Goal: Task Accomplishment & Management: Manage account settings

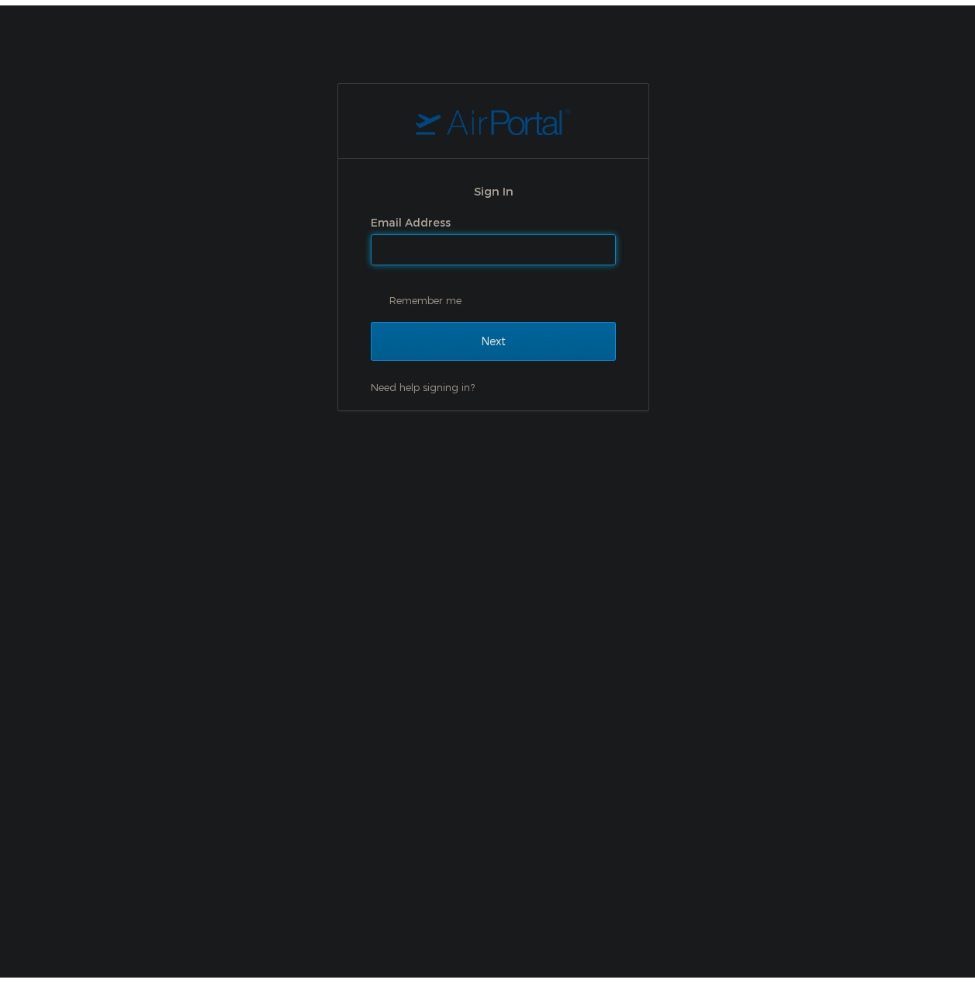
click at [416, 249] on input "Email Address" at bounding box center [494, 244] width 244 height 29
type input "shiva.tanwer@goosehead.com"
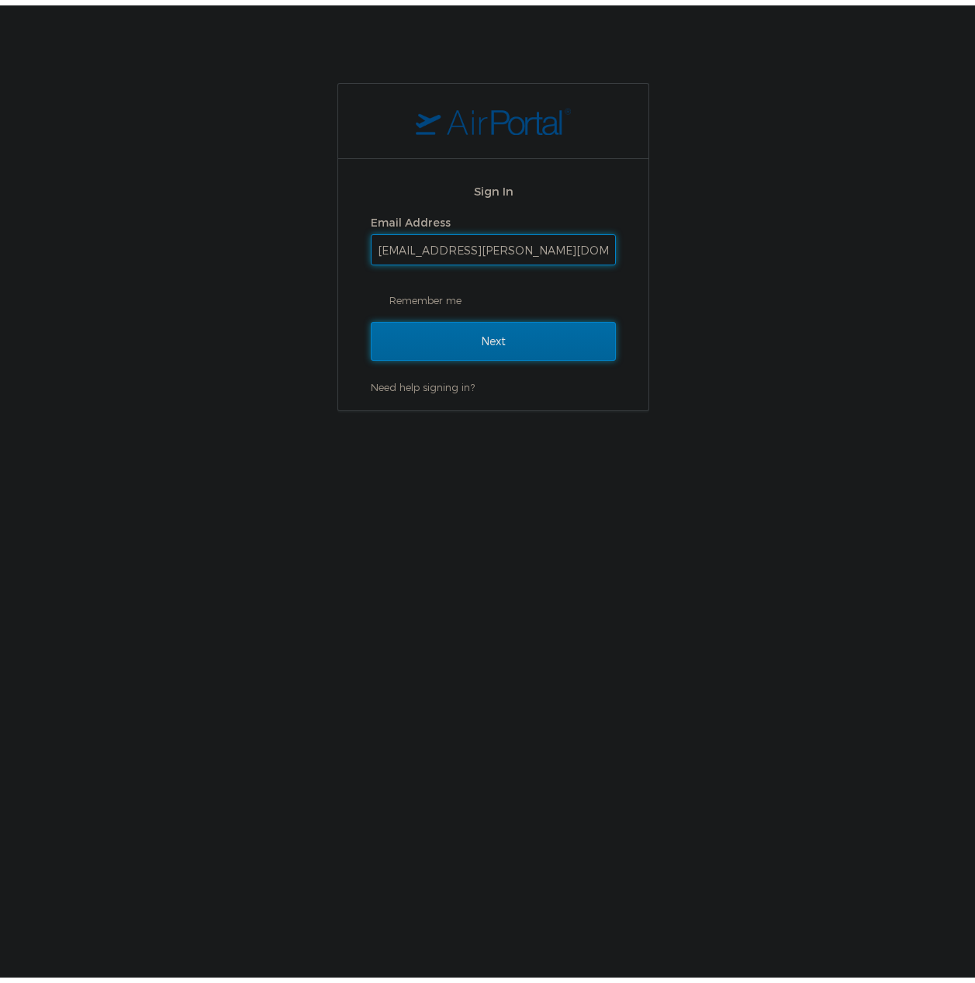
click at [460, 333] on input "Next" at bounding box center [493, 336] width 245 height 39
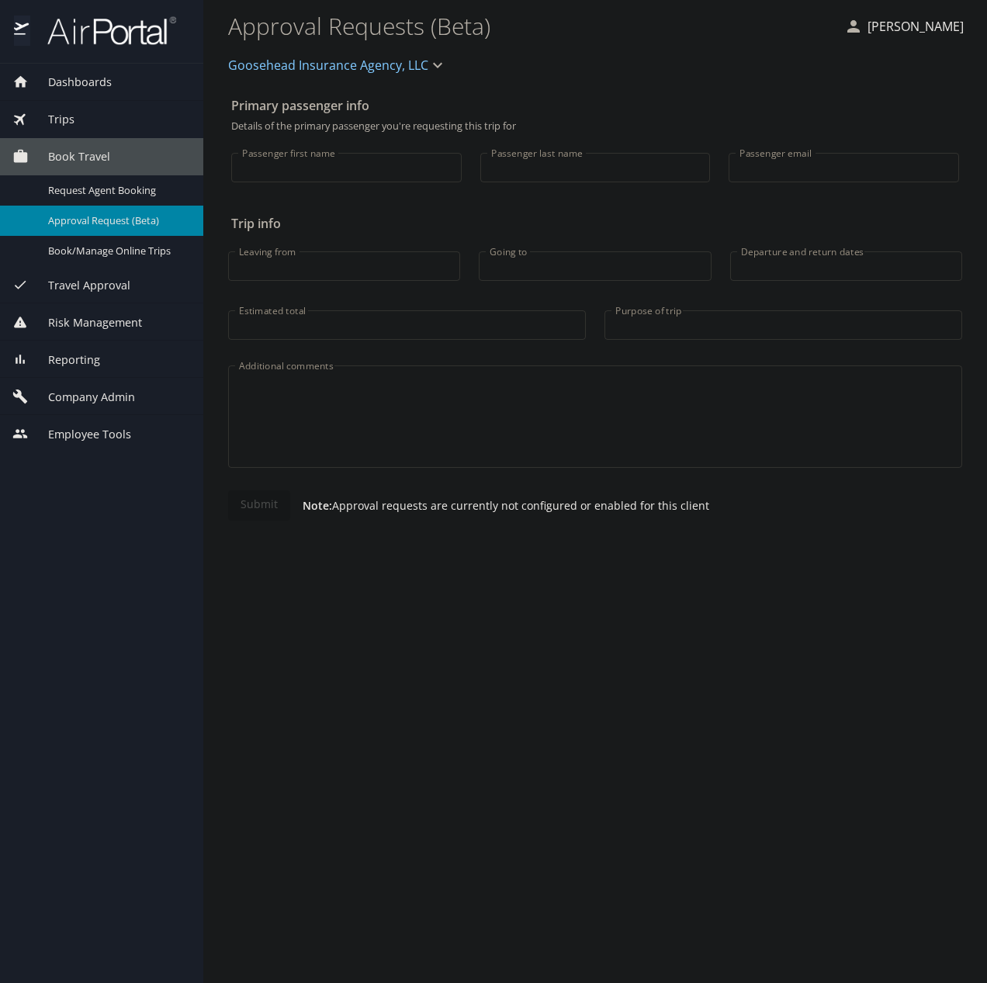
click at [74, 400] on span "Company Admin" at bounding box center [82, 397] width 106 height 17
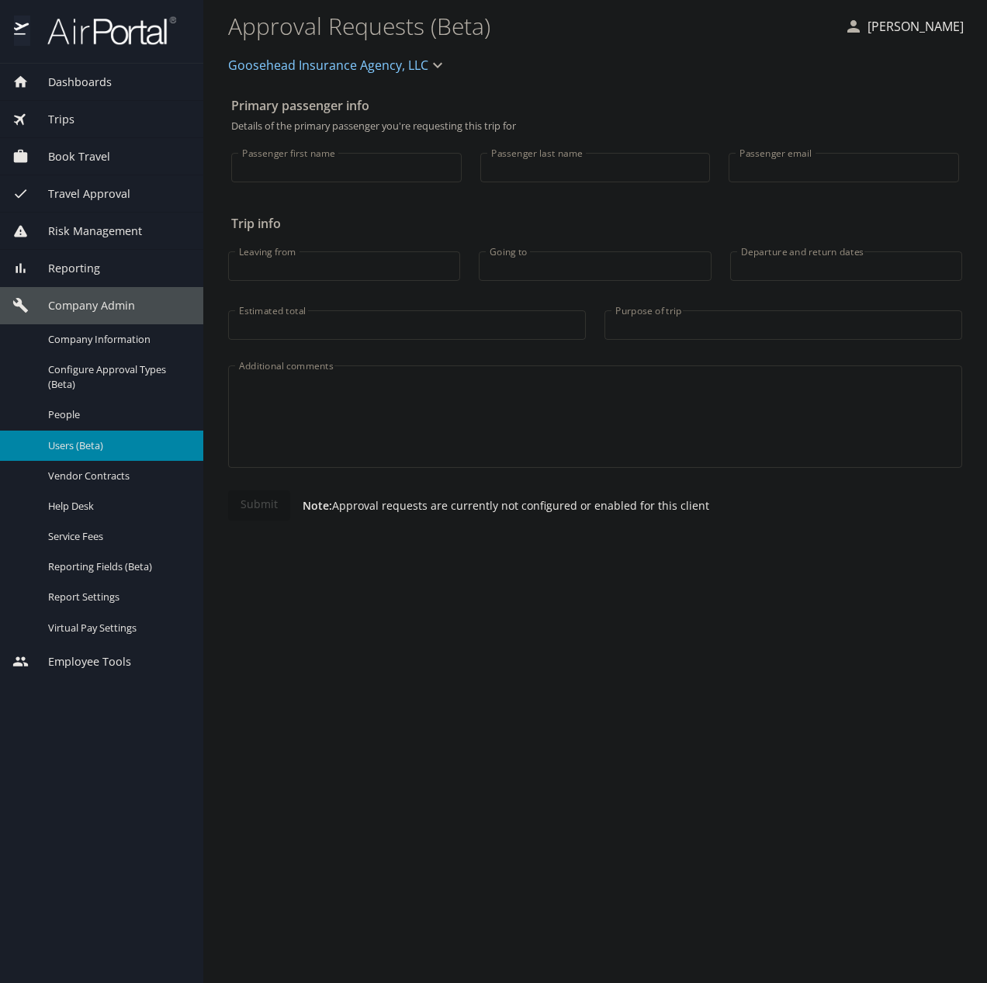
click at [82, 441] on span "Users (Beta)" at bounding box center [116, 445] width 137 height 15
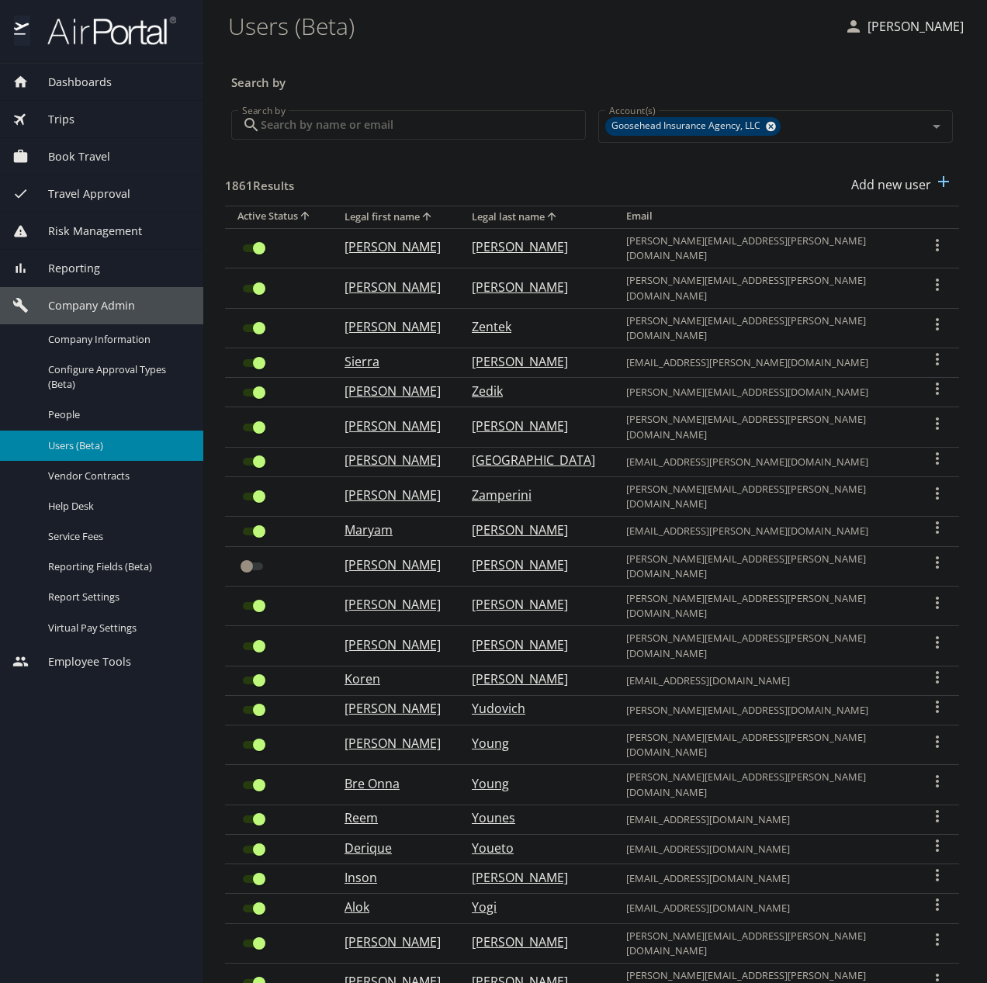
click at [417, 138] on input "Search by" at bounding box center [423, 124] width 325 height 29
paste input "[PERSON_NAME][EMAIL_ADDRESS][PERSON_NAME][DOMAIN_NAME]"
type input "[PERSON_NAME][EMAIL_ADDRESS][PERSON_NAME][DOMAIN_NAME]"
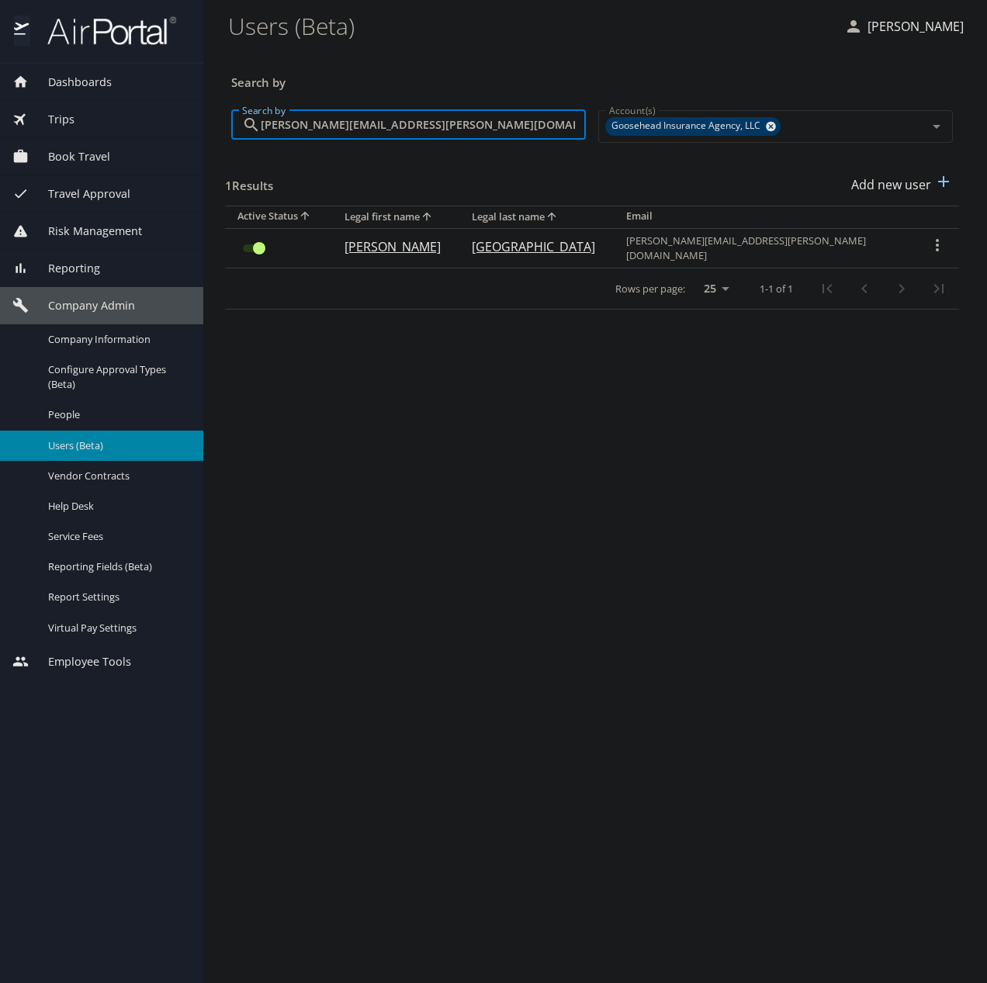
click at [251, 240] on input "User Search Table" at bounding box center [259, 248] width 56 height 19
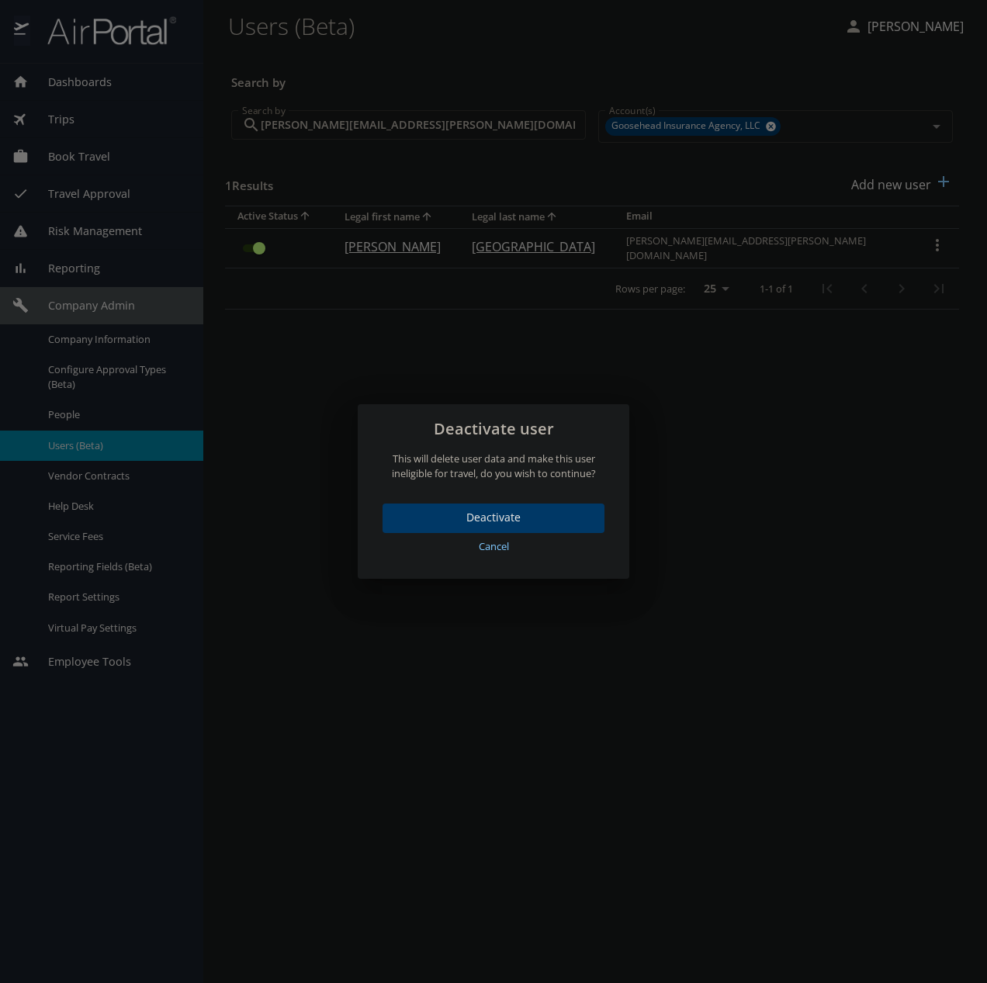
click at [481, 510] on span "Deactivate" at bounding box center [493, 517] width 197 height 19
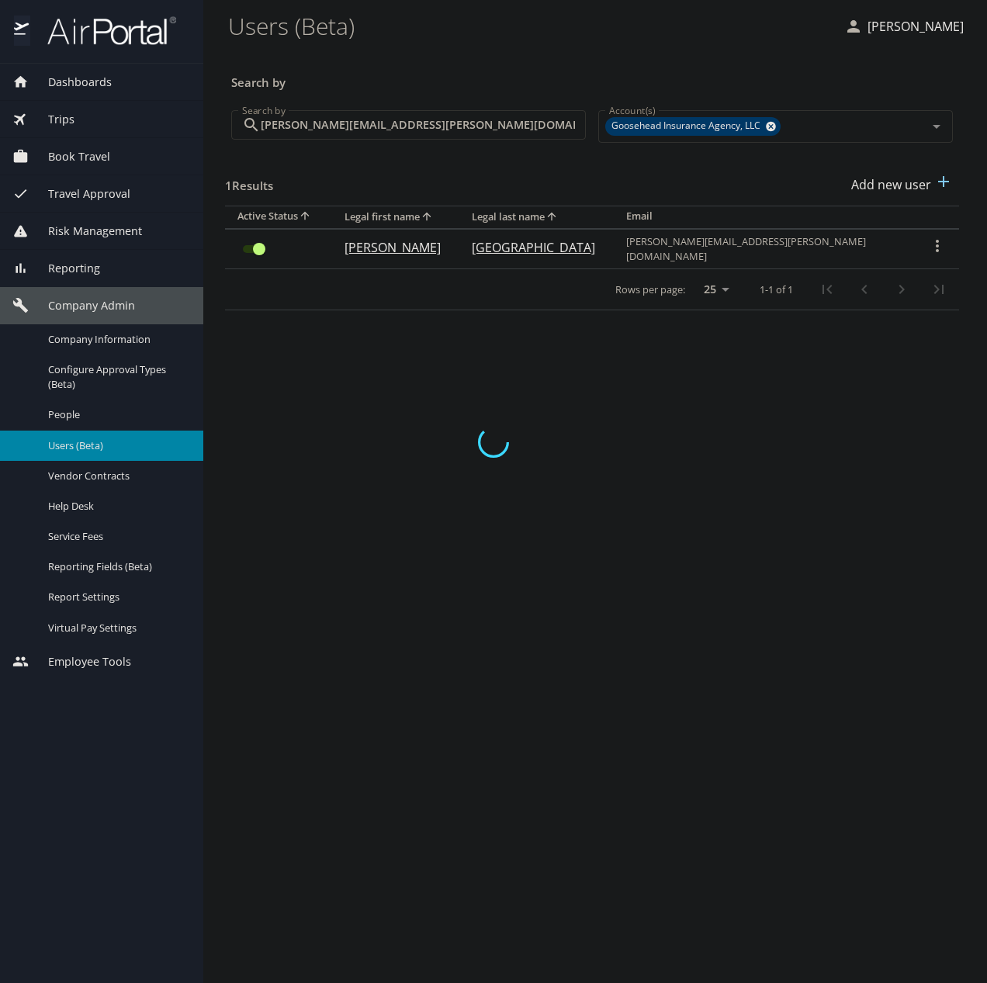
checkbox input "false"
click at [651, 632] on main "Users (Beta) [PERSON_NAME] Search by Search by [PERSON_NAME][EMAIL_ADDRESS][PER…" at bounding box center [595, 491] width 784 height 983
click at [358, 133] on input "[PERSON_NAME][EMAIL_ADDRESS][PERSON_NAME][DOMAIN_NAME]" at bounding box center [423, 124] width 325 height 29
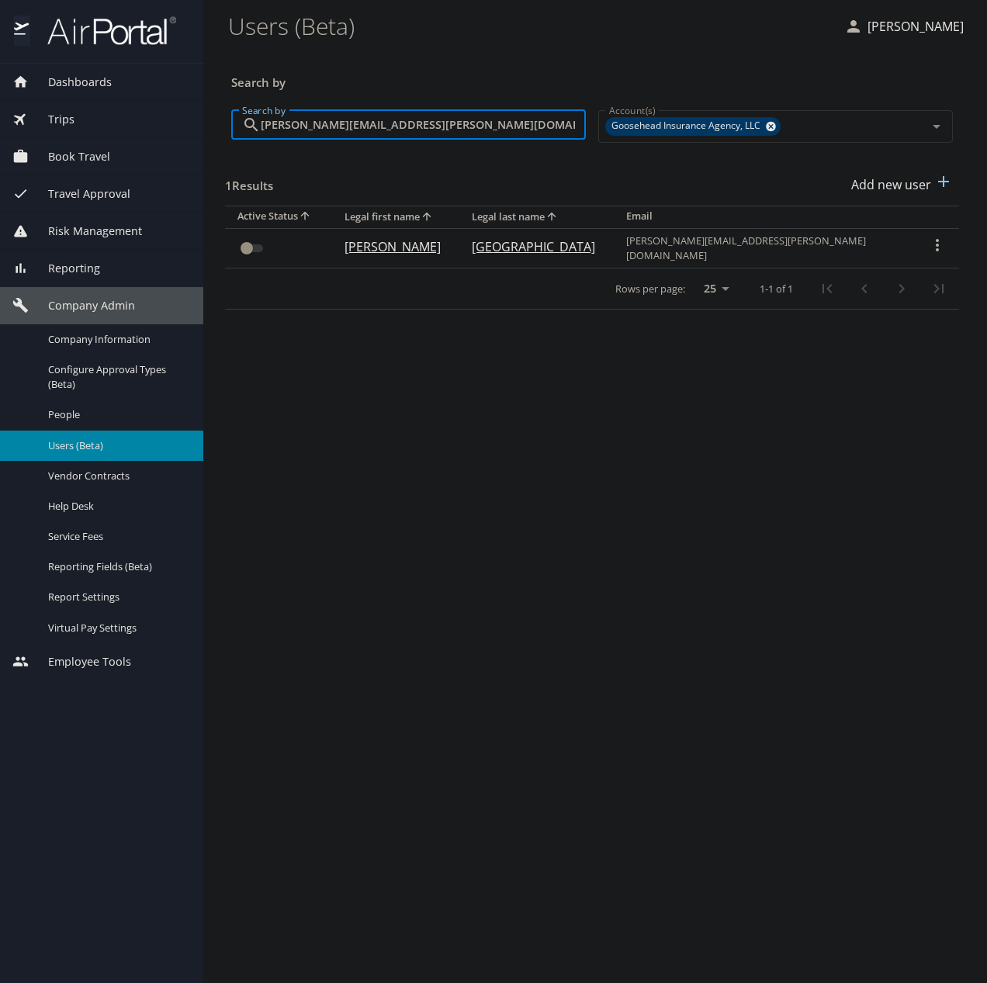
paste input "[PERSON_NAME].[PERSON_NAME]"
type input "[PERSON_NAME][EMAIL_ADDRESS][PERSON_NAME][DOMAIN_NAME]"
click at [242, 246] on input "User Search Table" at bounding box center [259, 248] width 56 height 19
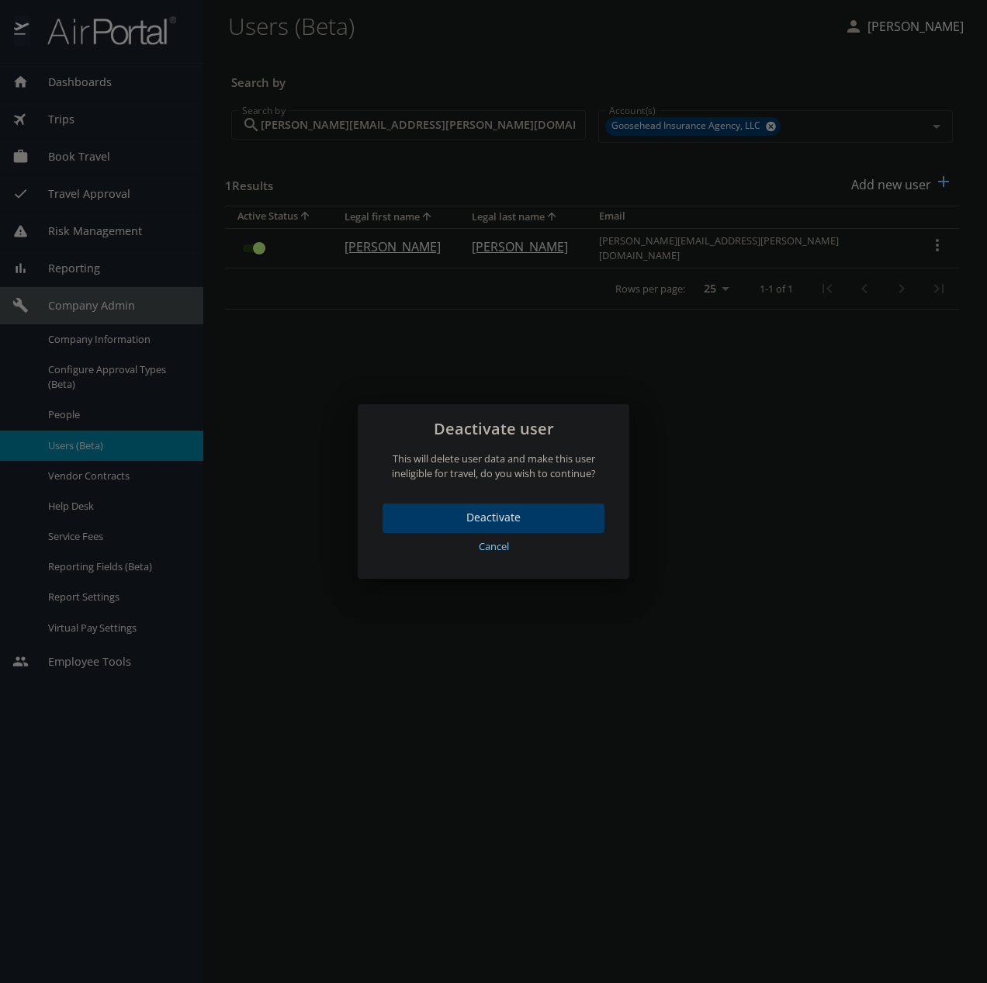
click at [506, 518] on span "Deactivate" at bounding box center [493, 517] width 197 height 19
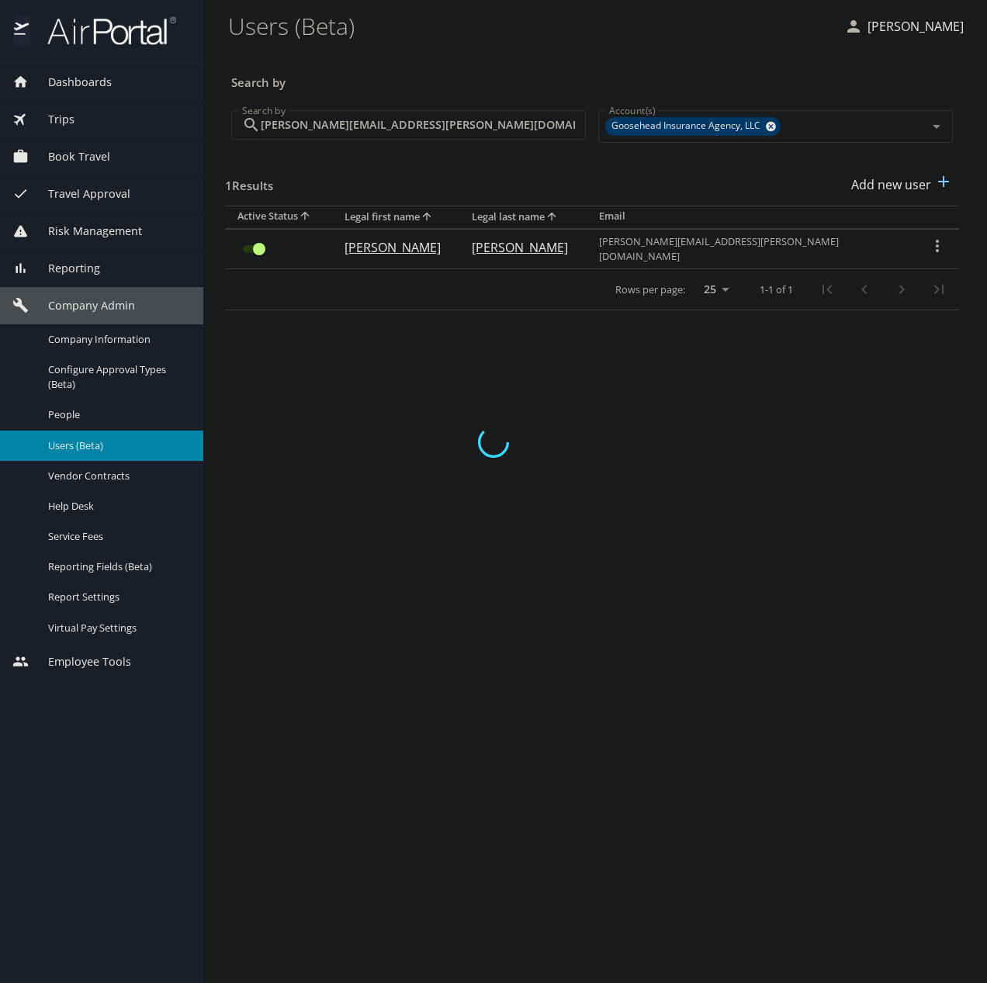
checkbox input "false"
